Goal: Task Accomplishment & Management: Use online tool/utility

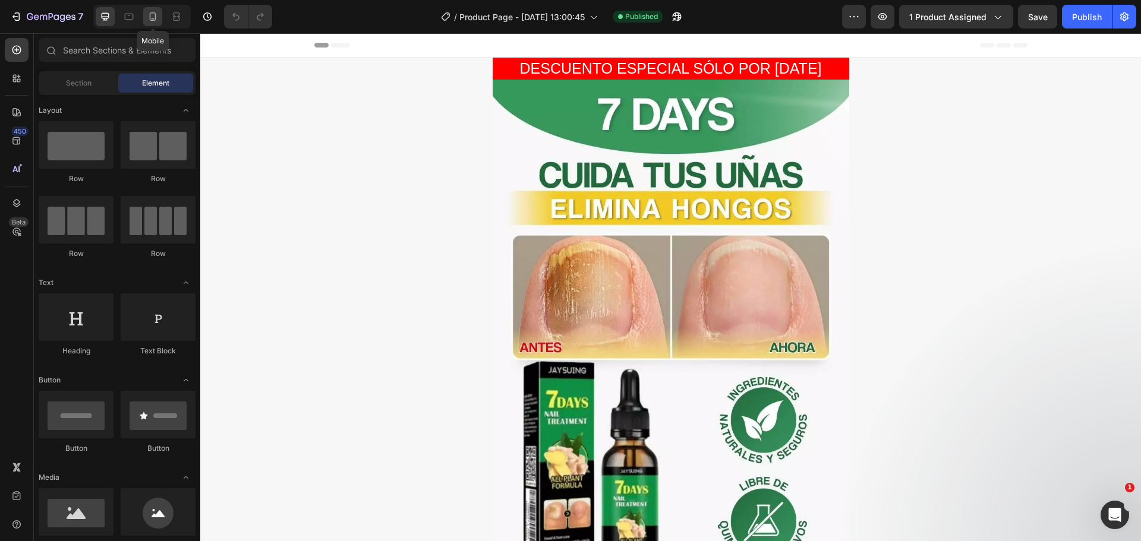
click at [150, 11] on icon at bounding box center [153, 17] width 12 height 12
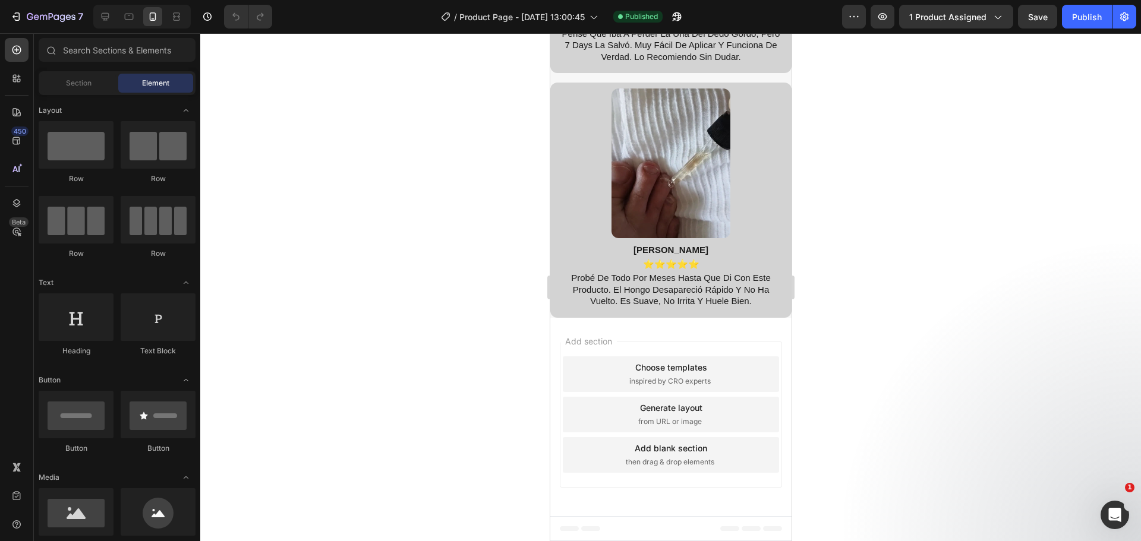
scroll to position [2547, 0]
click at [103, 49] on input "text" at bounding box center [117, 50] width 157 height 24
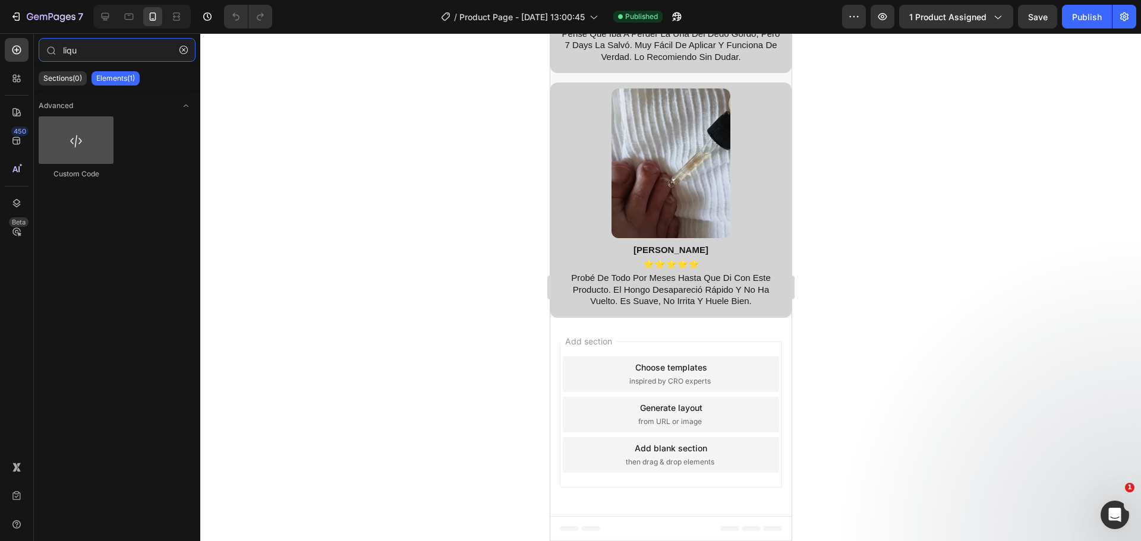
type input "liqu"
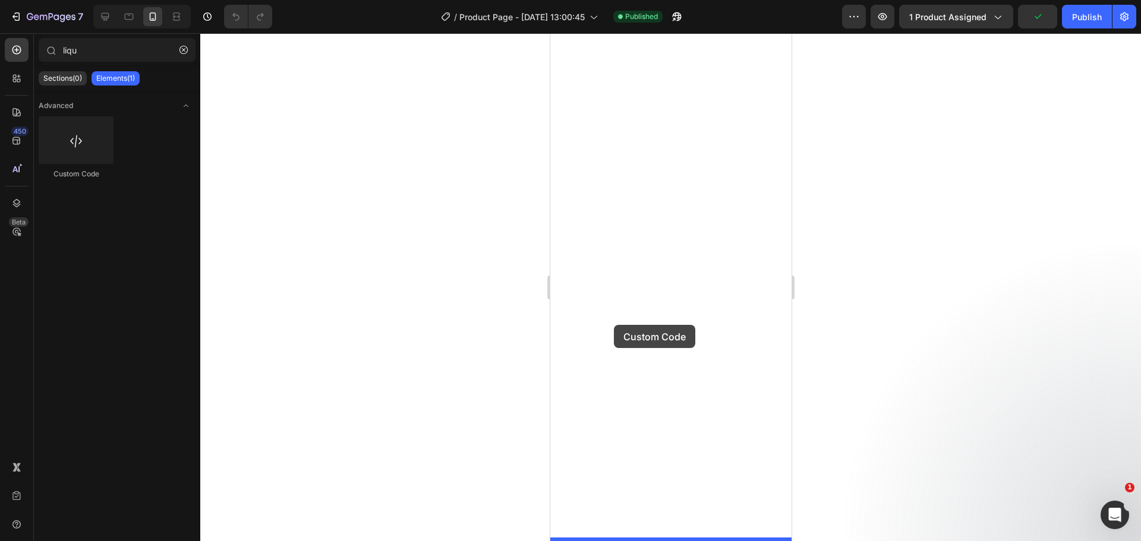
drag, startPoint x: 641, startPoint y: 166, endPoint x: 615, endPoint y: 328, distance: 163.6
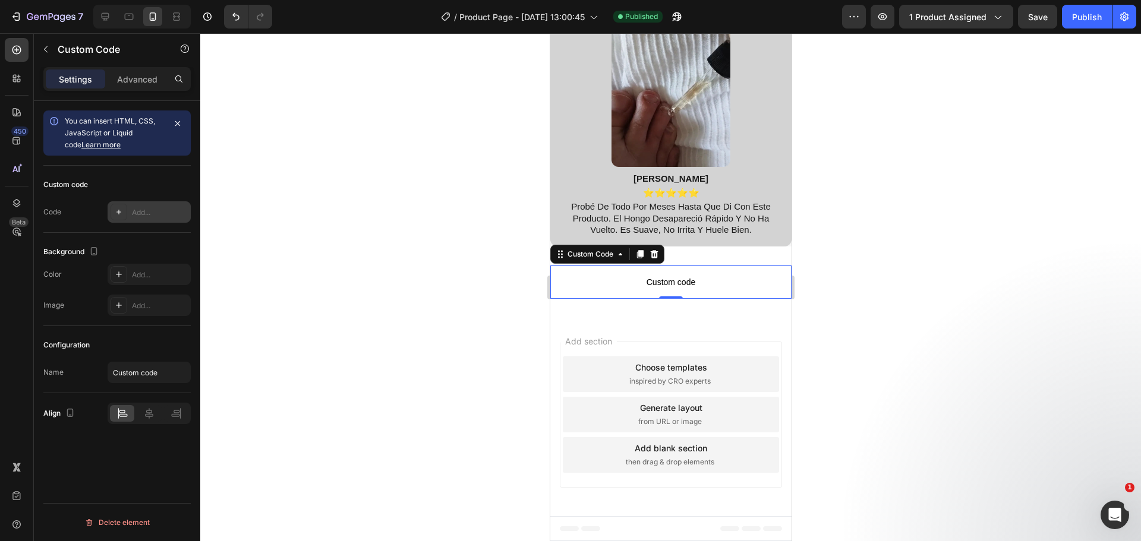
click at [150, 219] on div "Add..." at bounding box center [149, 211] width 83 height 21
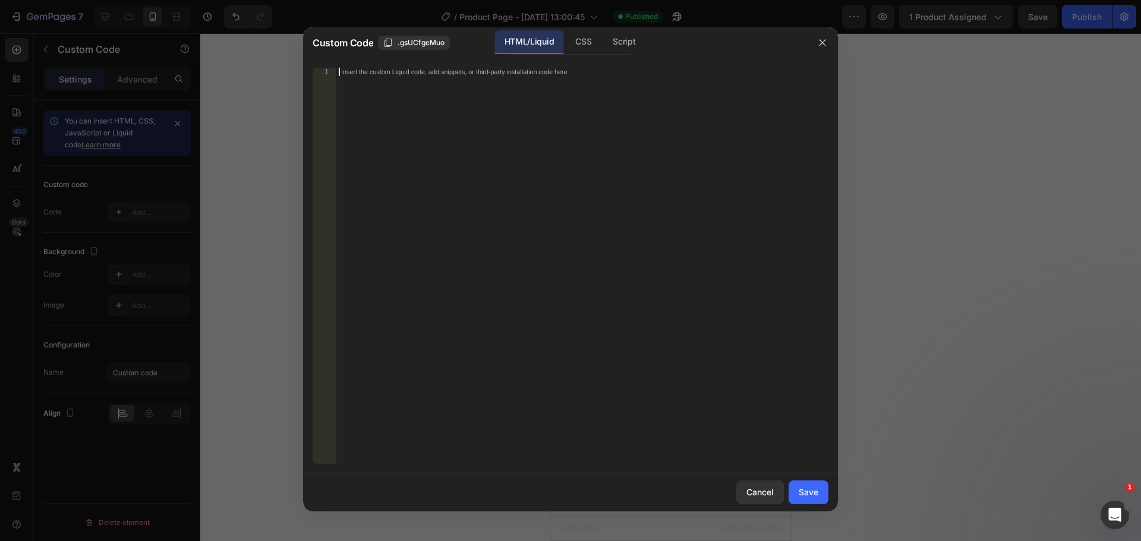
click at [436, 87] on div "Insert the custom Liquid code, add snippets, or third-party installation code h…" at bounding box center [582, 274] width 492 height 413
paste textarea "{% render 'a2reviews-total' product:product %}"
type textarea "{% render 'a2reviews-total' product:product %}"
click at [813, 489] on div "Save" at bounding box center [808, 492] width 20 height 12
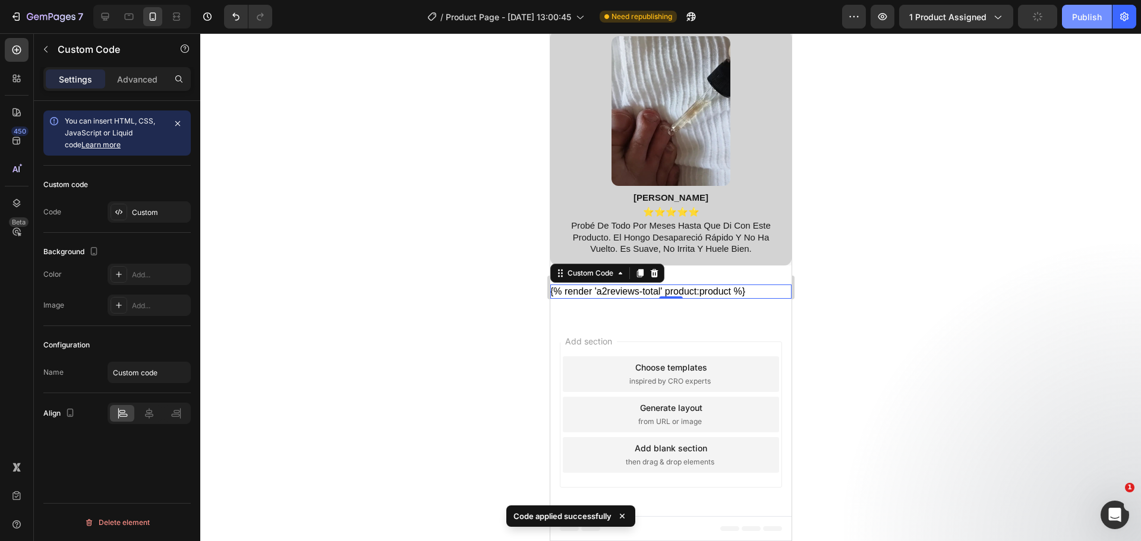
click at [1081, 15] on div "Publish" at bounding box center [1087, 17] width 30 height 12
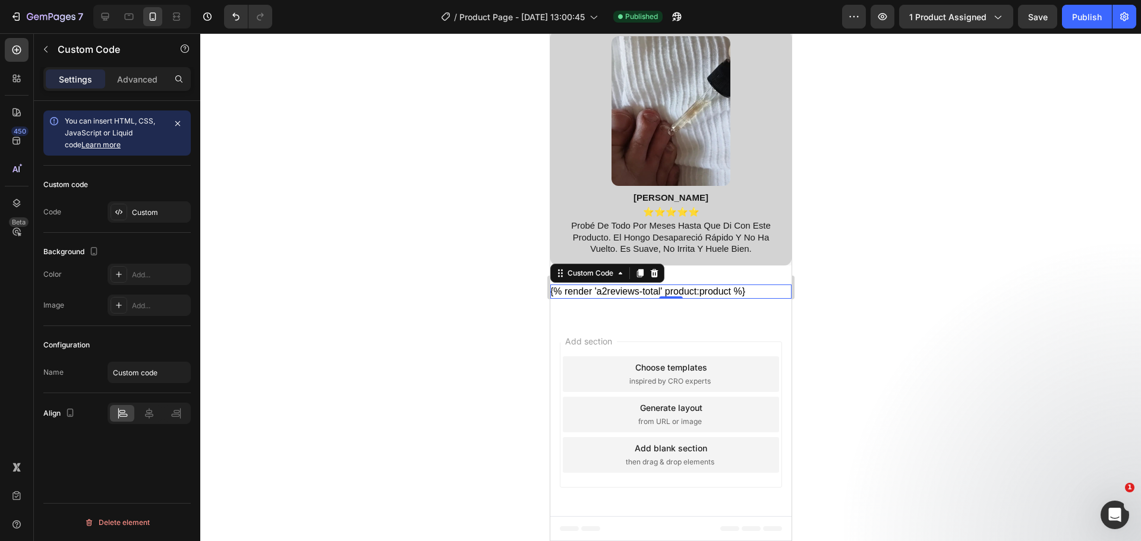
click at [422, 279] on div at bounding box center [670, 287] width 940 height 508
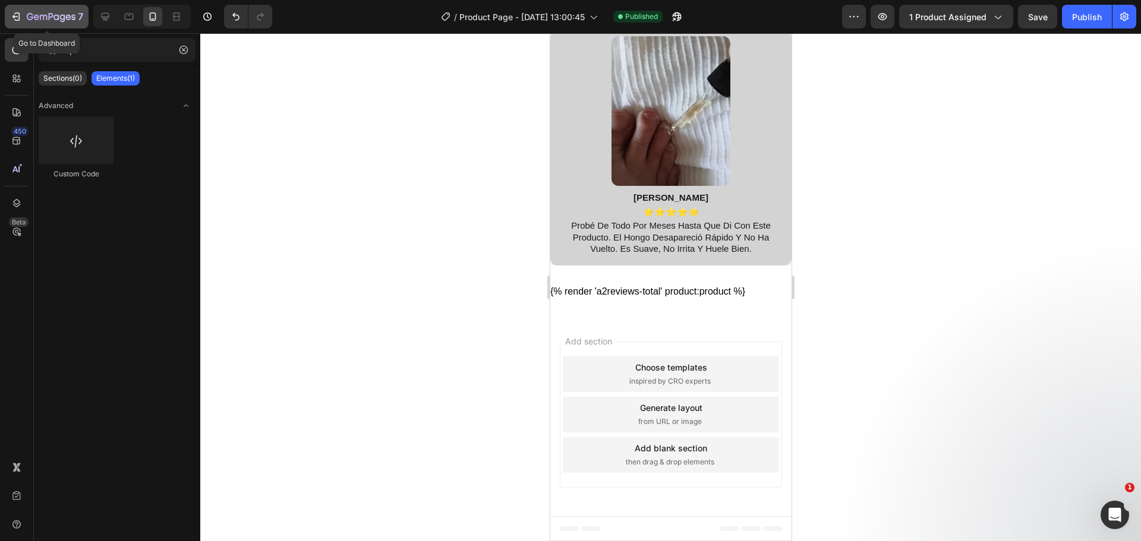
click at [71, 10] on div "7" at bounding box center [55, 17] width 56 height 14
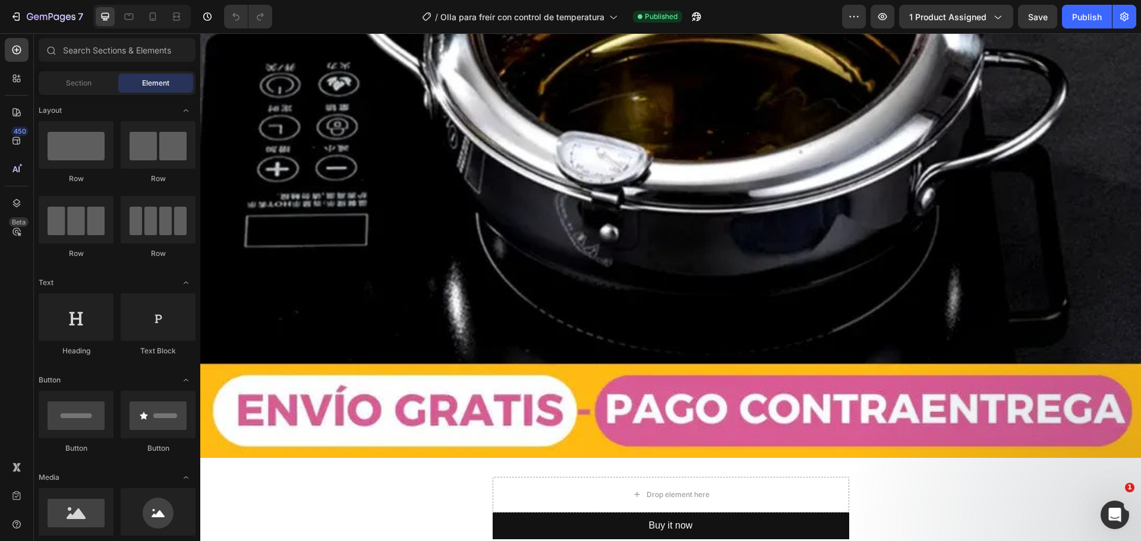
click at [149, 5] on div at bounding box center [141, 17] width 97 height 24
click at [150, 14] on icon at bounding box center [153, 16] width 7 height 8
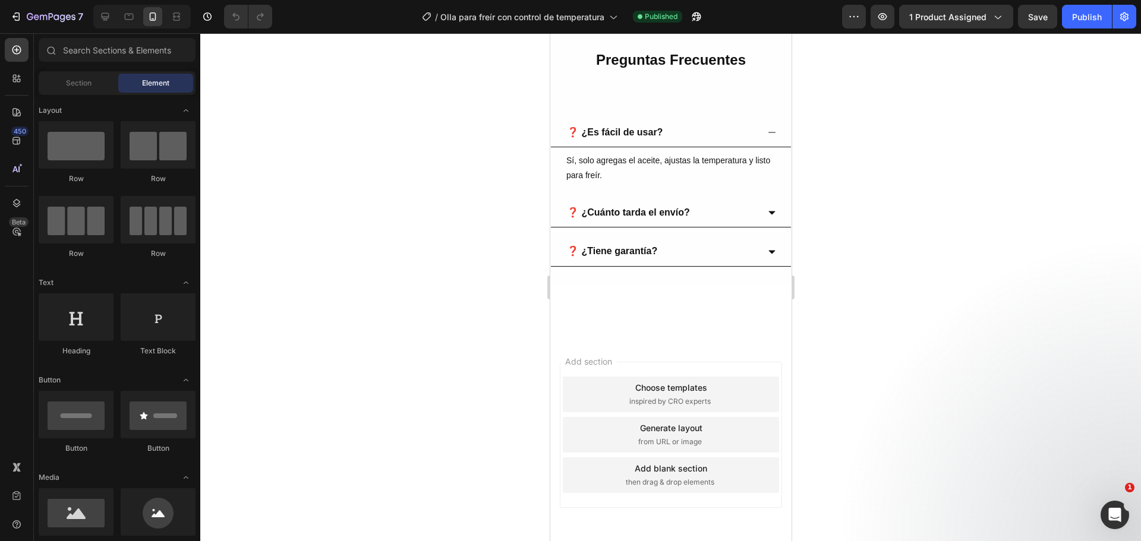
scroll to position [2923, 0]
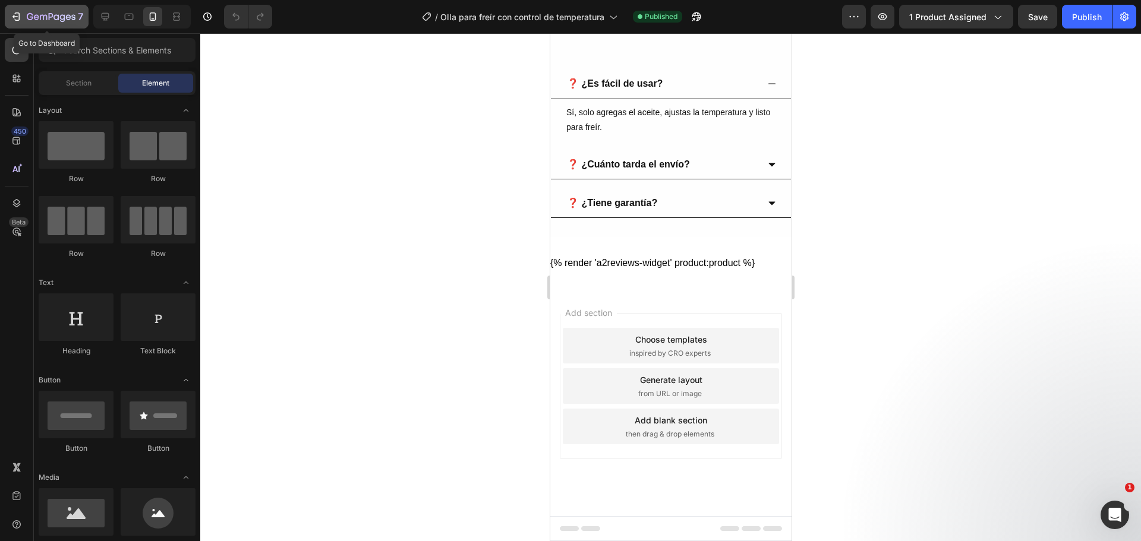
click at [51, 8] on button "7" at bounding box center [47, 17] width 84 height 24
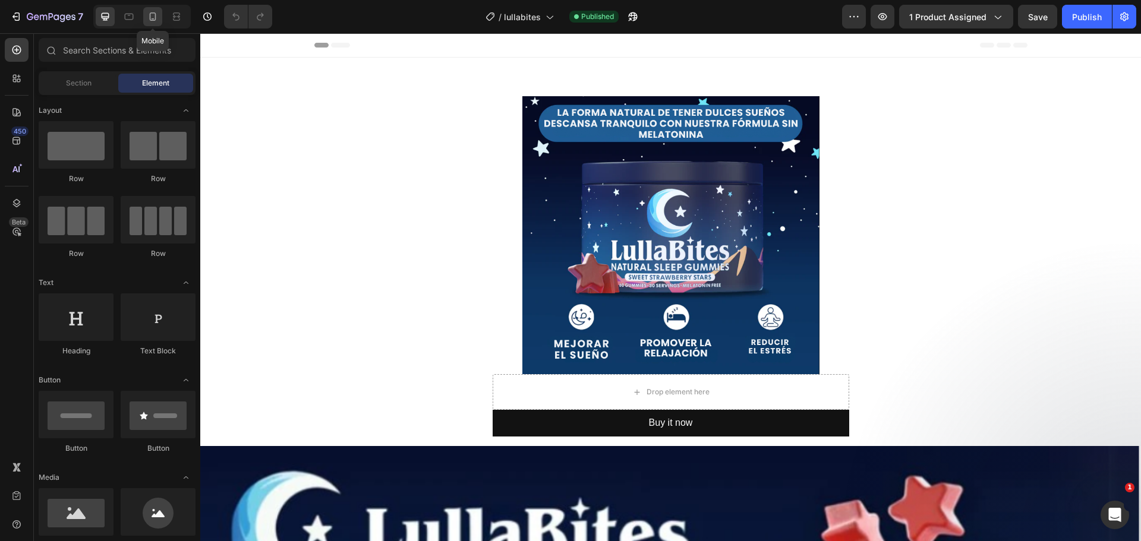
click at [152, 16] on icon at bounding box center [153, 17] width 12 height 12
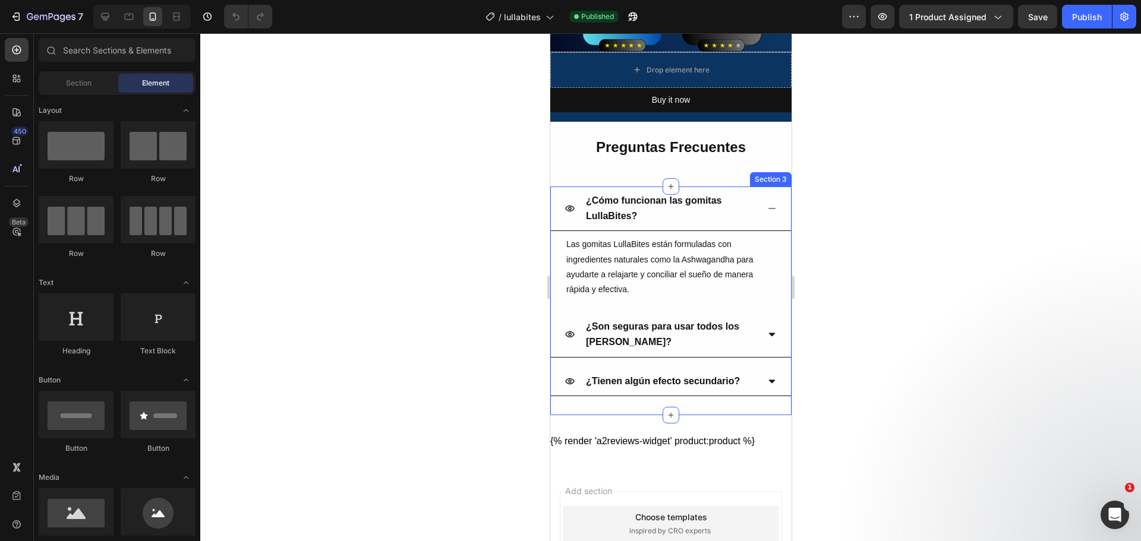
scroll to position [1811, 0]
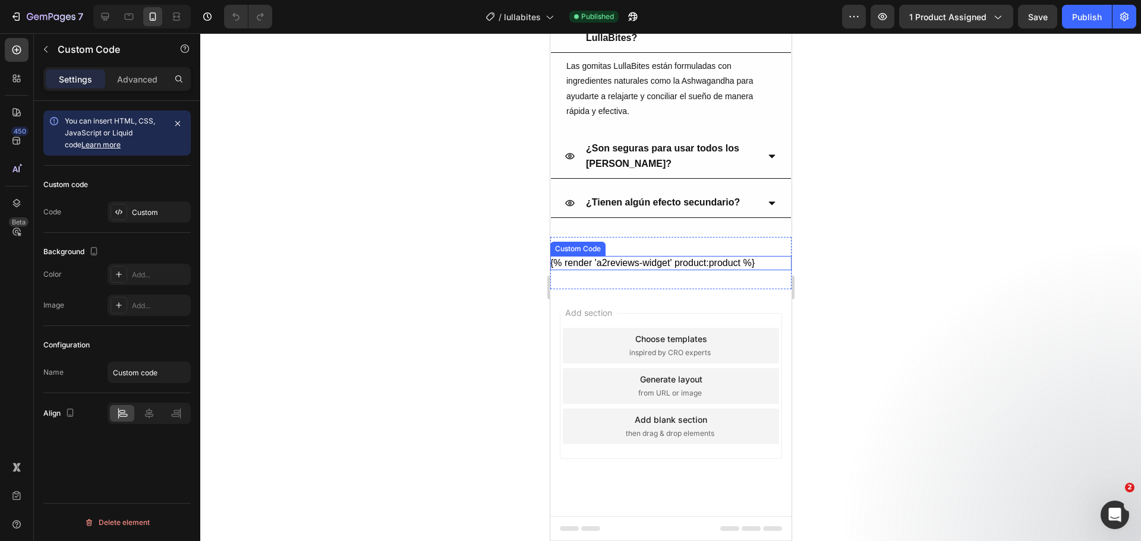
click at [619, 261] on div "{% render 'a2reviews-widget' product:product %}" at bounding box center [669, 263] width 241 height 14
click at [154, 209] on div "Custom" at bounding box center [160, 212] width 56 height 11
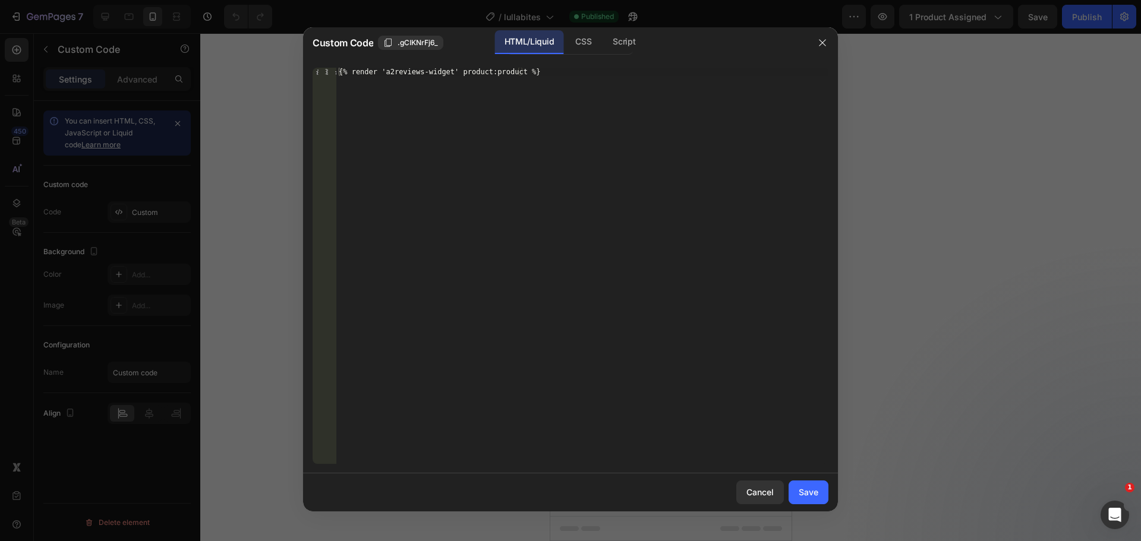
type textarea "{% render 'a2reviews-widget' product:product %}"
drag, startPoint x: 444, startPoint y: 75, endPoint x: 320, endPoint y: 74, distance: 124.2
click at [320, 74] on div "{% render 'a2reviews-widget' product:product %} 1 {% render 'a2reviews-widget' …" at bounding box center [570, 266] width 516 height 396
click at [830, 40] on button "button" at bounding box center [822, 42] width 19 height 19
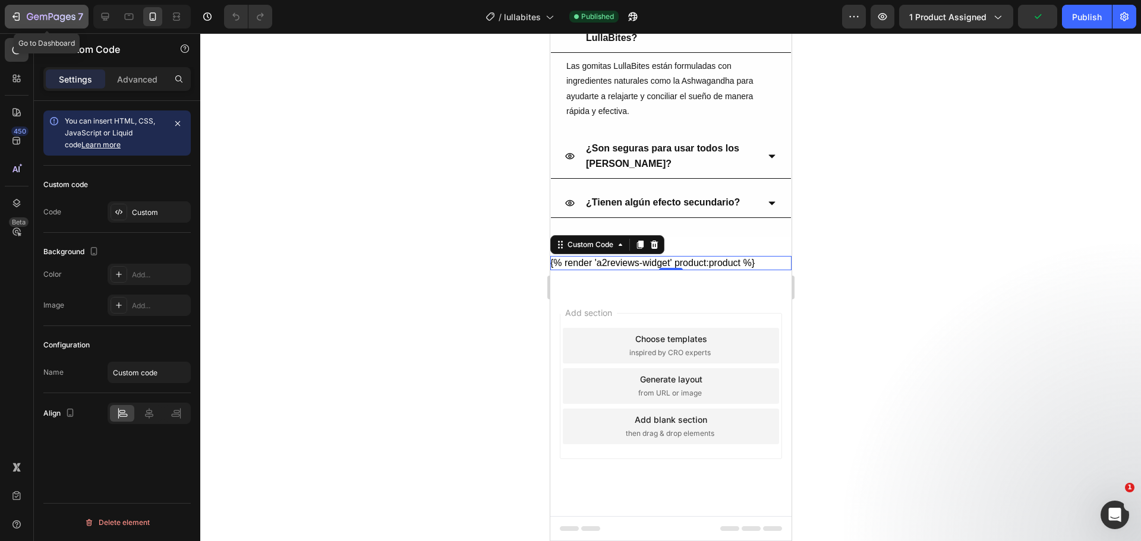
click at [62, 18] on icon "button" at bounding box center [51, 17] width 49 height 10
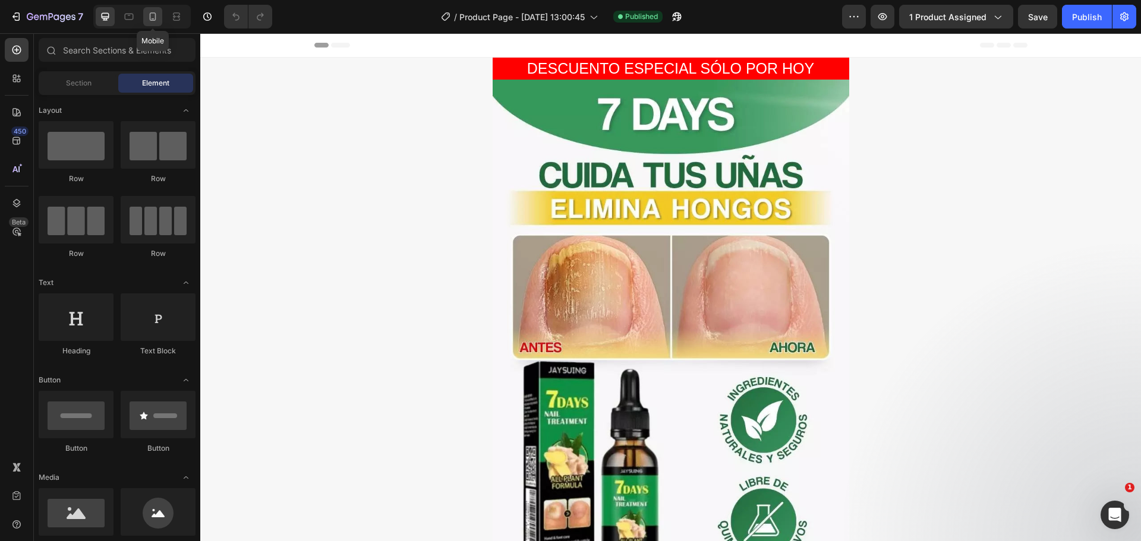
click at [159, 13] on icon at bounding box center [153, 17] width 12 height 12
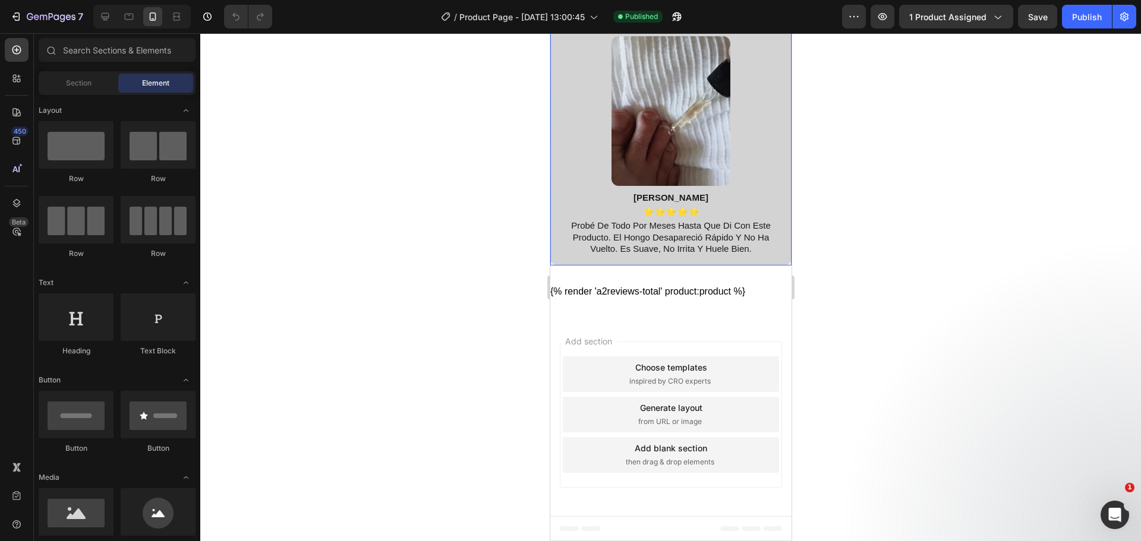
scroll to position [2599, 0]
click at [654, 295] on div "{% render 'a2reviews-total' product:product %}" at bounding box center [669, 292] width 241 height 14
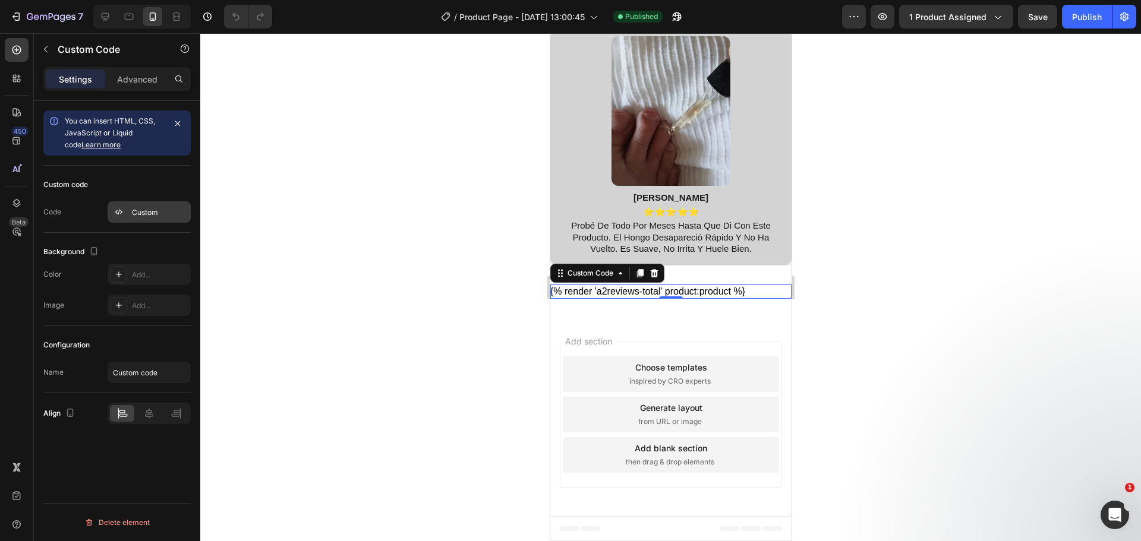
click at [146, 212] on div "Custom" at bounding box center [160, 212] width 56 height 11
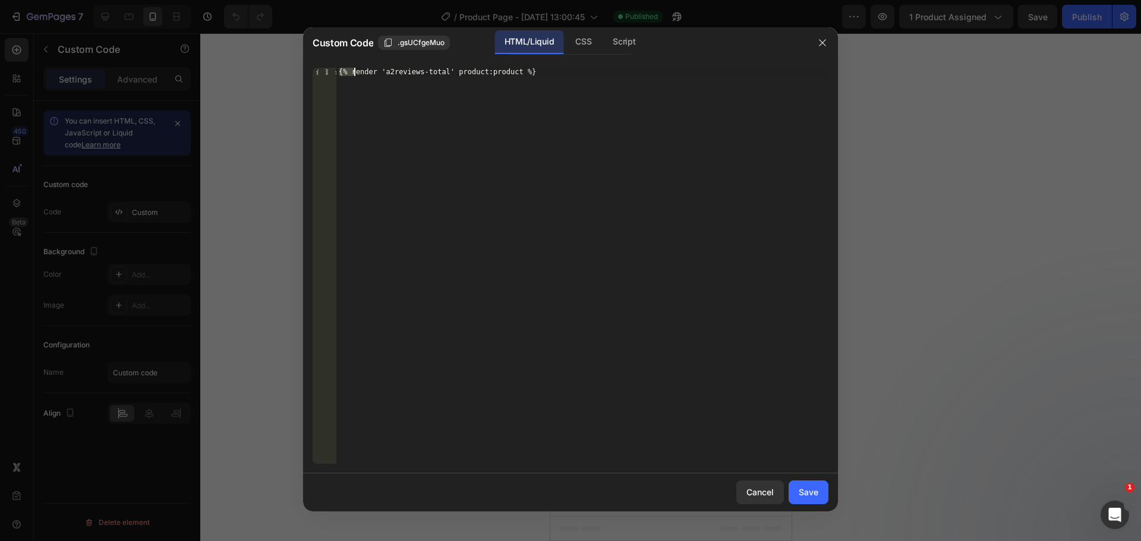
drag, startPoint x: 547, startPoint y: 67, endPoint x: 266, endPoint y: 70, distance: 280.4
click at [266, 70] on div "Custom Code .gsUCfgeMuo HTML/Liquid CSS Script {% render 'a2reviews-total' prod…" at bounding box center [570, 270] width 1141 height 541
click at [509, 75] on div "{% render 'a2reviews-total' product:product %}" at bounding box center [582, 274] width 492 height 413
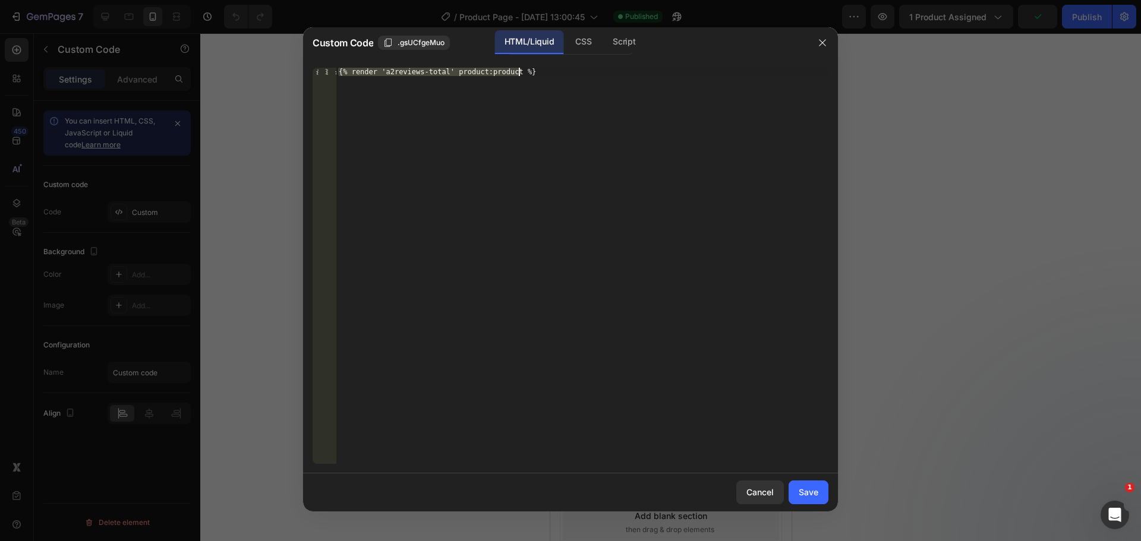
paste textarea "widget"
type textarea "{% render 'a2reviews-widget' product:product %}"
click at [822, 45] on icon "button" at bounding box center [822, 43] width 10 height 10
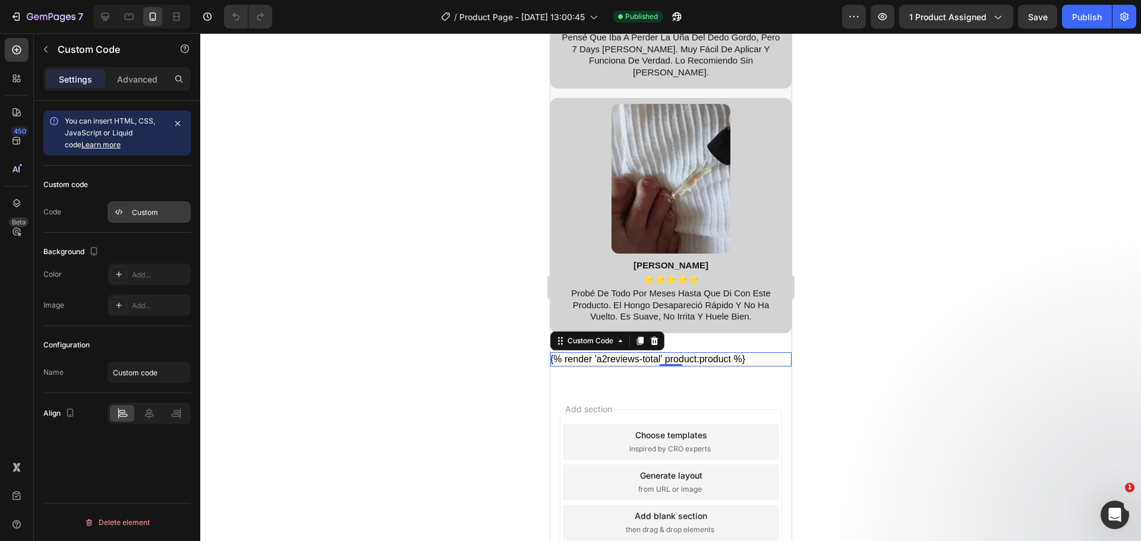
click at [156, 210] on div "Custom" at bounding box center [160, 212] width 56 height 11
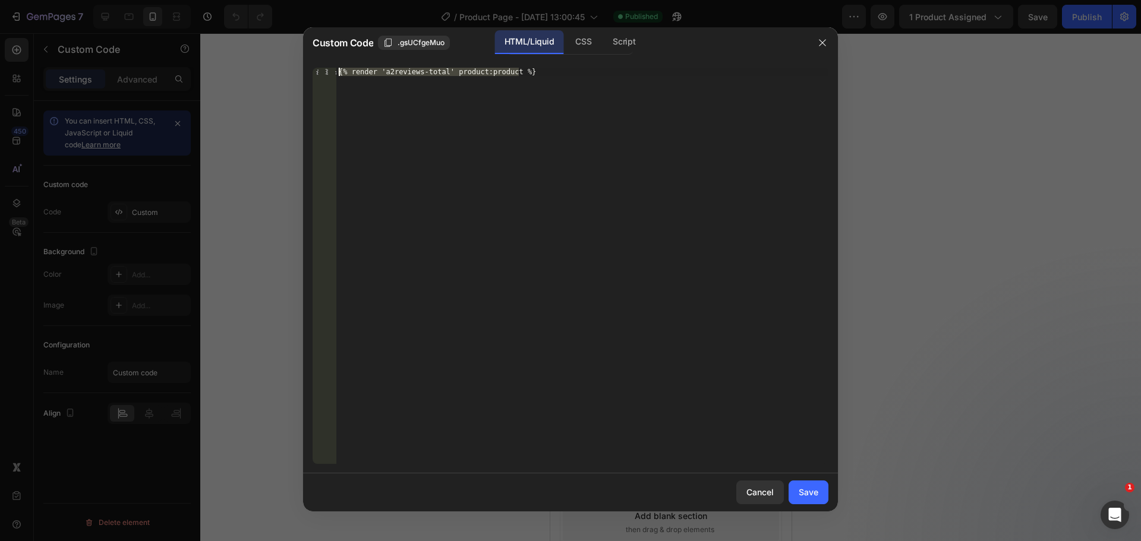
drag, startPoint x: 529, startPoint y: 74, endPoint x: 248, endPoint y: 69, distance: 281.0
click at [248, 69] on div "Custom Code .gsUCfgeMuo HTML/Liquid CSS Script {% render 'a2reviews-total' prod…" at bounding box center [570, 270] width 1141 height 541
paste textarea "widget"
paste textarea "{% render 'a2reviews-widget' product:product %}"
type textarea "{% render 'a2reviews-widget' product:product %}{% render 'a2reviews-widget' pro…"
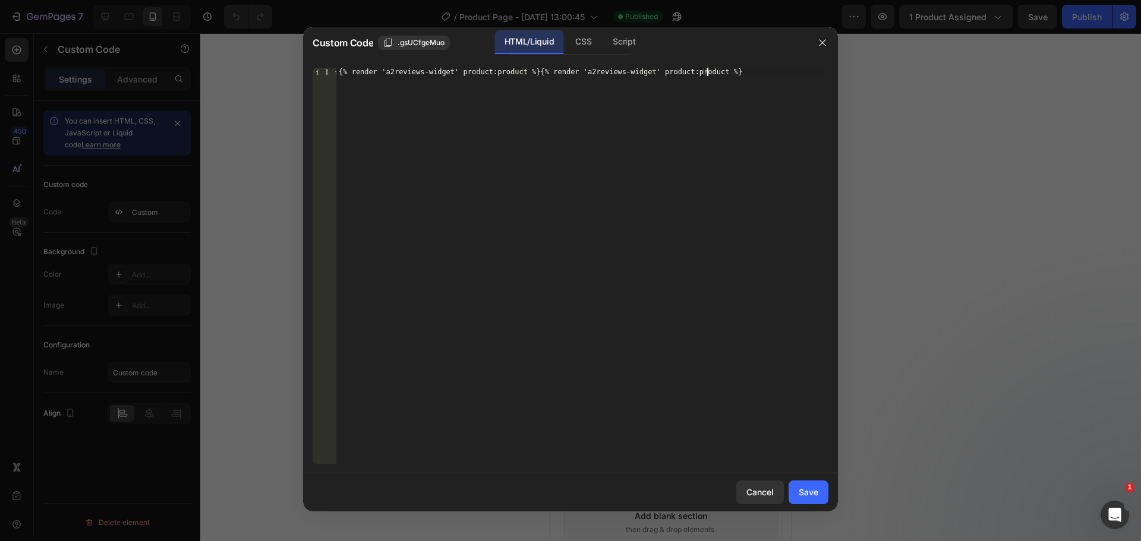
drag, startPoint x: 713, startPoint y: 71, endPoint x: 246, endPoint y: 77, distance: 466.9
click at [246, 77] on div "Custom Code .gsUCfgeMuo HTML/Liquid CSS Script {% render 'a2reviews-widget' pro…" at bounding box center [570, 270] width 1141 height 541
click at [726, 72] on div "{% render 'a2reviews-widget' product:product %}{% render 'a2reviews-widget' pro…" at bounding box center [582, 274] width 492 height 413
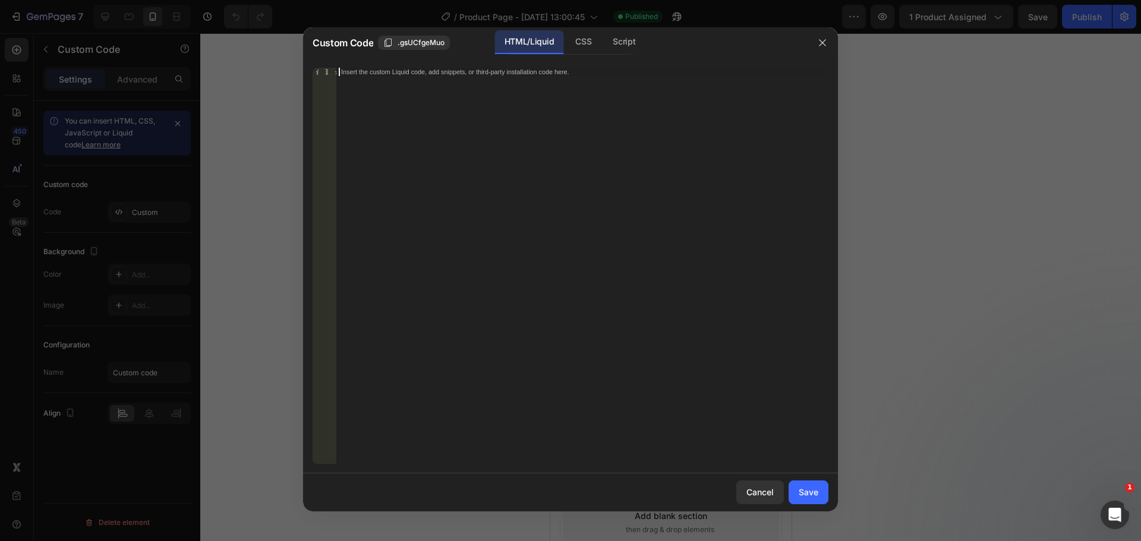
paste textarea "{% render 'a2reviews-widget' product:product %}"
type textarea "{% render 'a2reviews-widget' product:product %}"
click at [811, 487] on div "Save" at bounding box center [808, 492] width 20 height 12
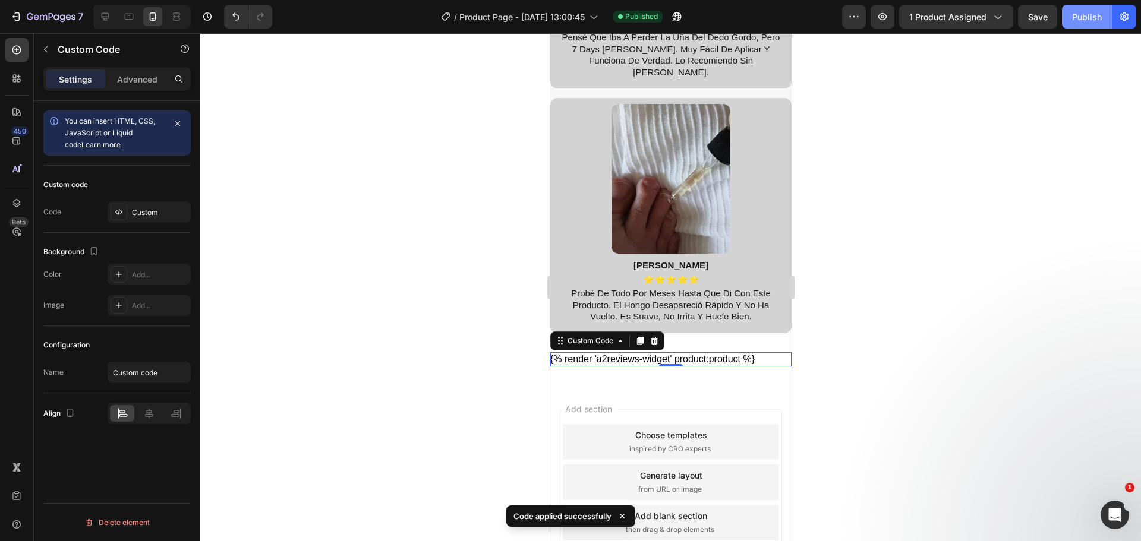
click at [1088, 20] on div "Publish" at bounding box center [1087, 17] width 30 height 12
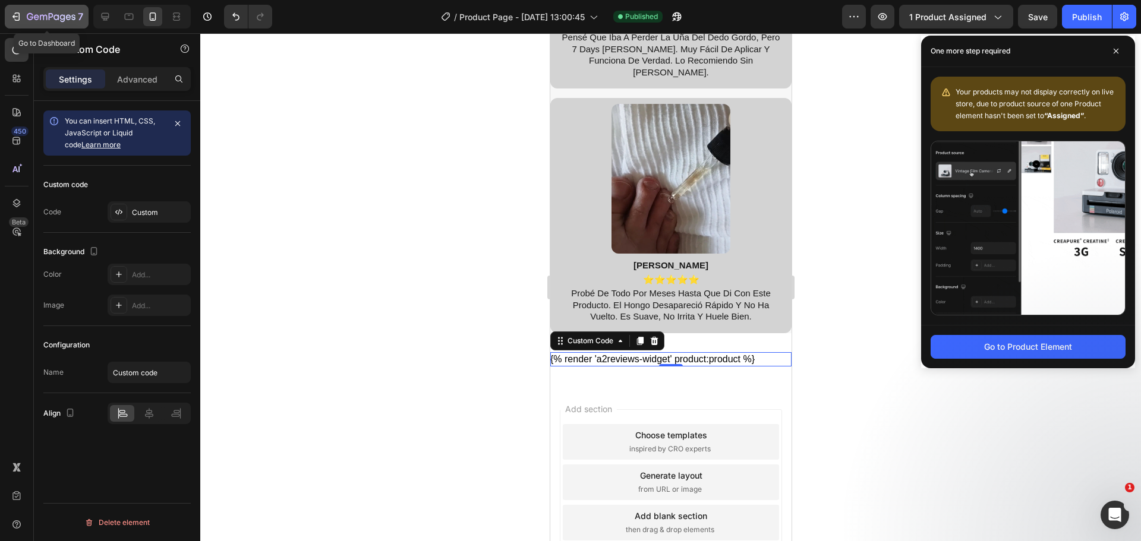
click at [61, 17] on icon "button" at bounding box center [62, 18] width 5 height 8
